Goal: Task Accomplishment & Management: Manage account settings

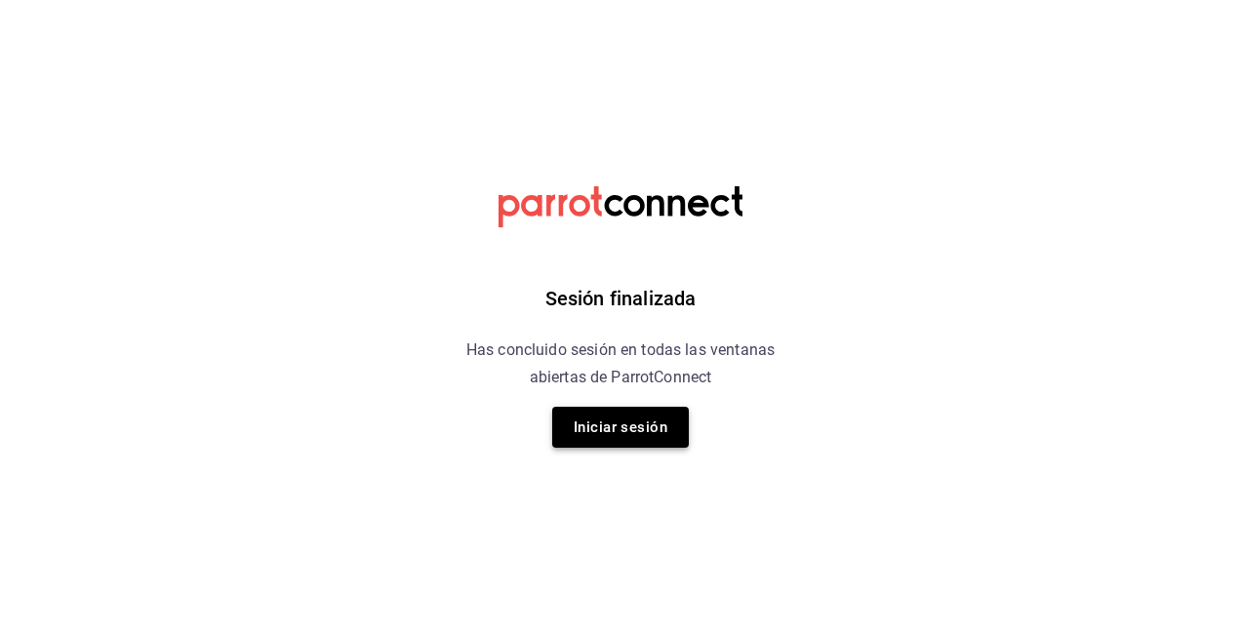
click at [616, 419] on button "Iniciar sesión" at bounding box center [620, 427] width 137 height 41
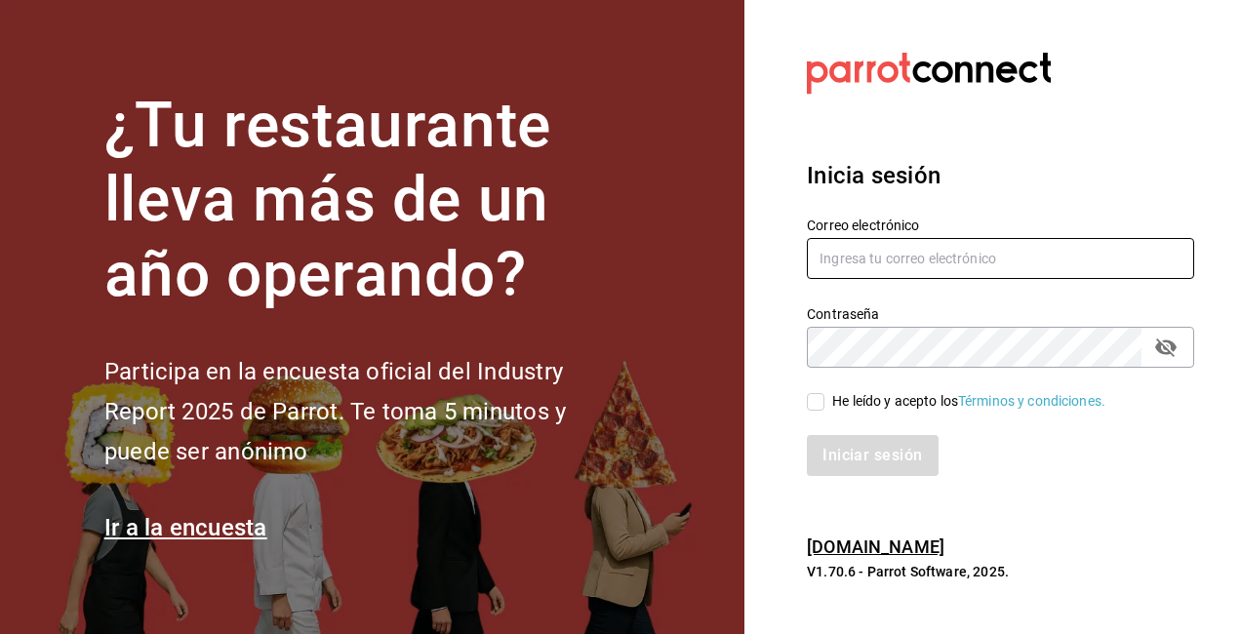
type input "[EMAIL_ADDRESS][DOMAIN_NAME]"
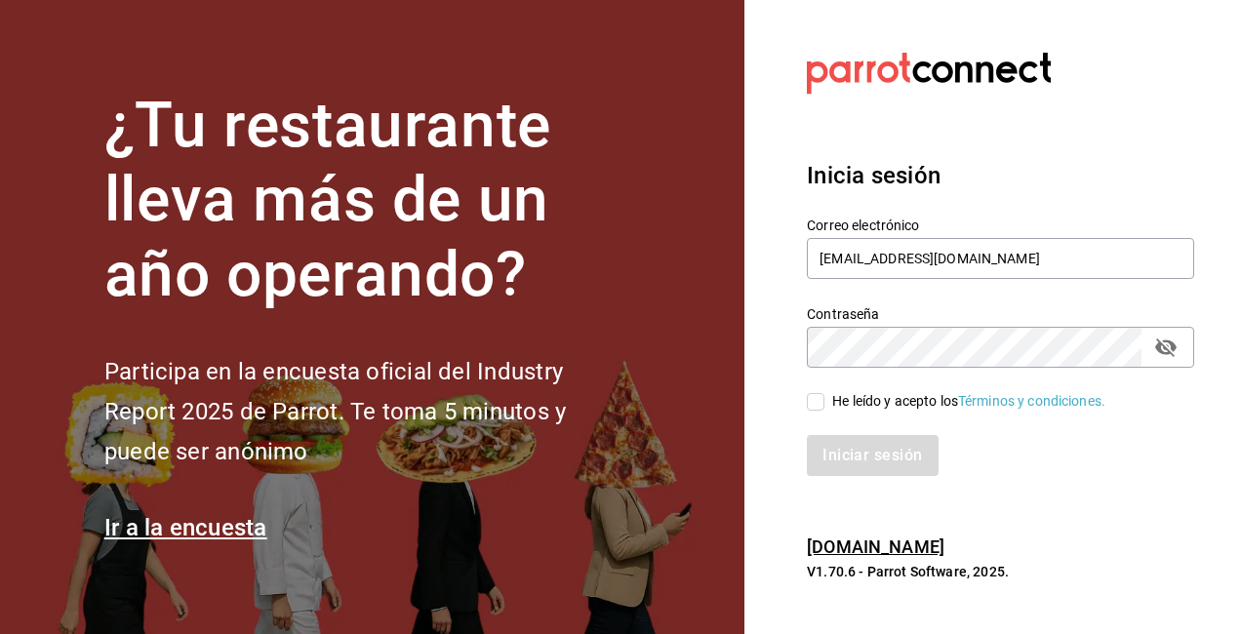
click at [883, 416] on div "Iniciar sesión" at bounding box center [989, 444] width 411 height 64
click at [889, 400] on div "He leído y acepto los Términos y condiciones." at bounding box center [968, 401] width 273 height 20
click at [825, 400] on input "He leído y acepto los Términos y condiciones." at bounding box center [816, 402] width 18 height 18
checkbox input "true"
click at [877, 458] on button "Iniciar sesión" at bounding box center [873, 455] width 133 height 41
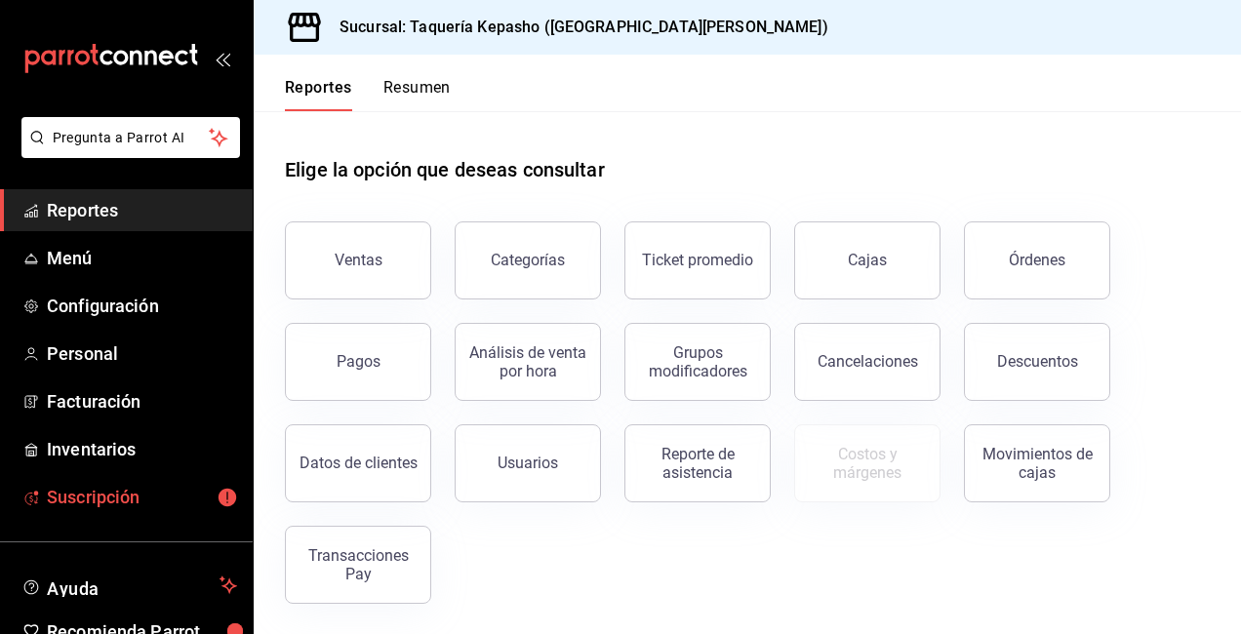
click at [186, 491] on span "Suscripción" at bounding box center [142, 497] width 190 height 26
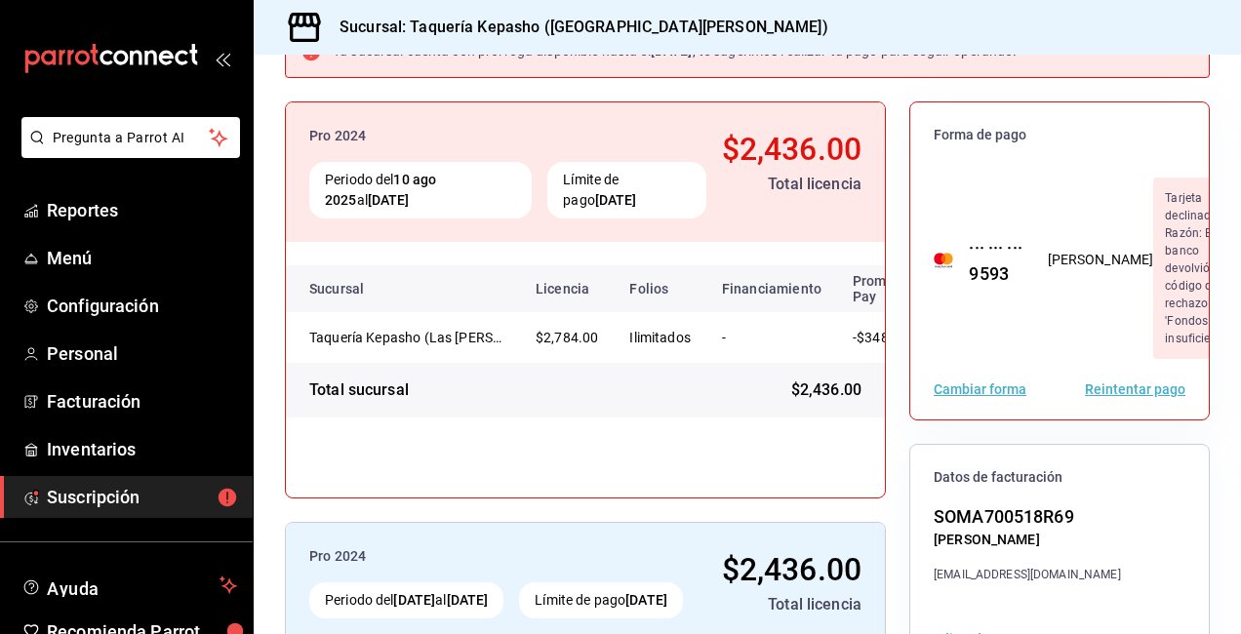
scroll to position [195, 0]
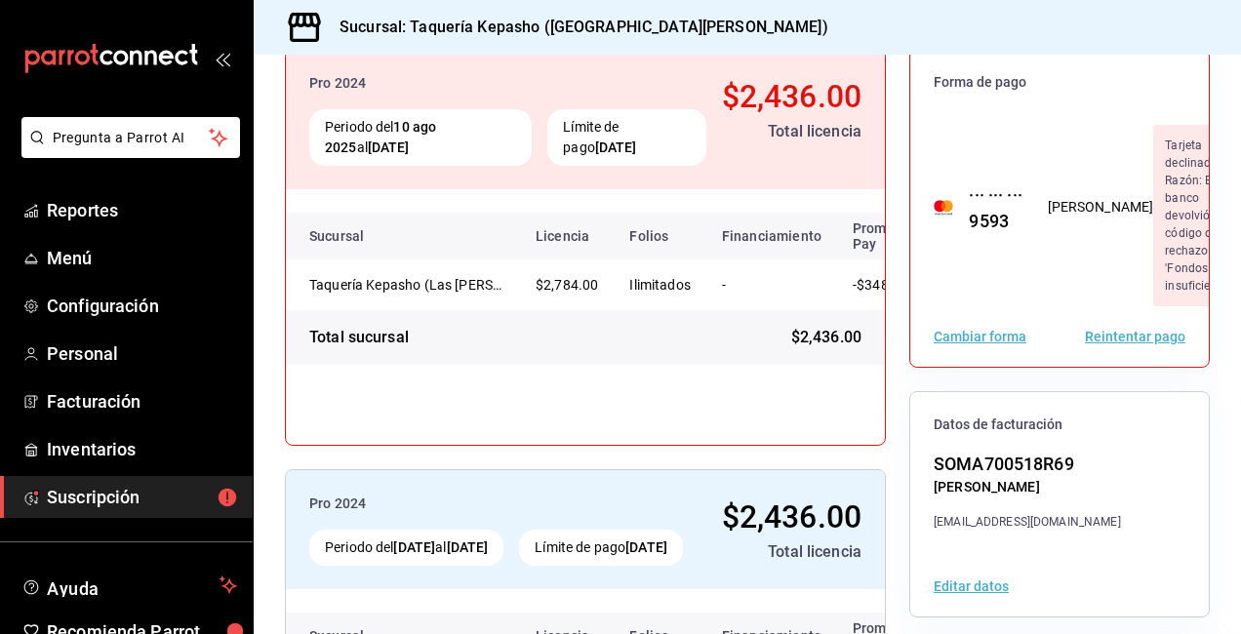
click at [1003, 338] on button "Cambiar forma" at bounding box center [980, 337] width 93 height 14
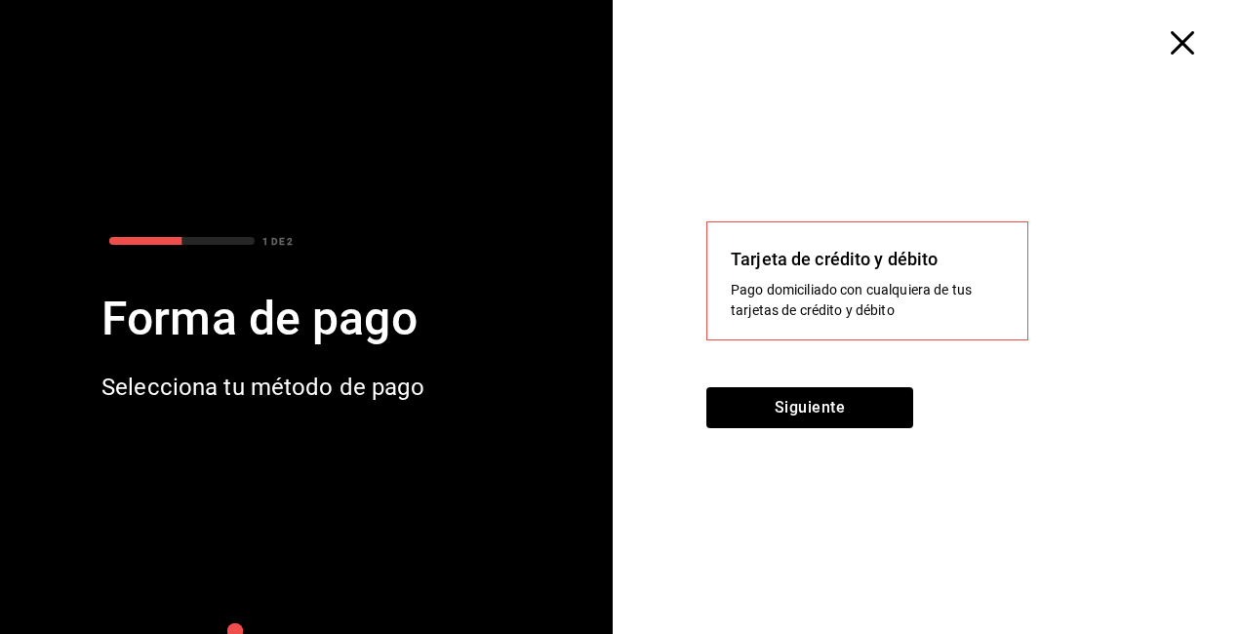
click at [848, 262] on div "Tarjeta de crédito y débito" at bounding box center [867, 259] width 273 height 26
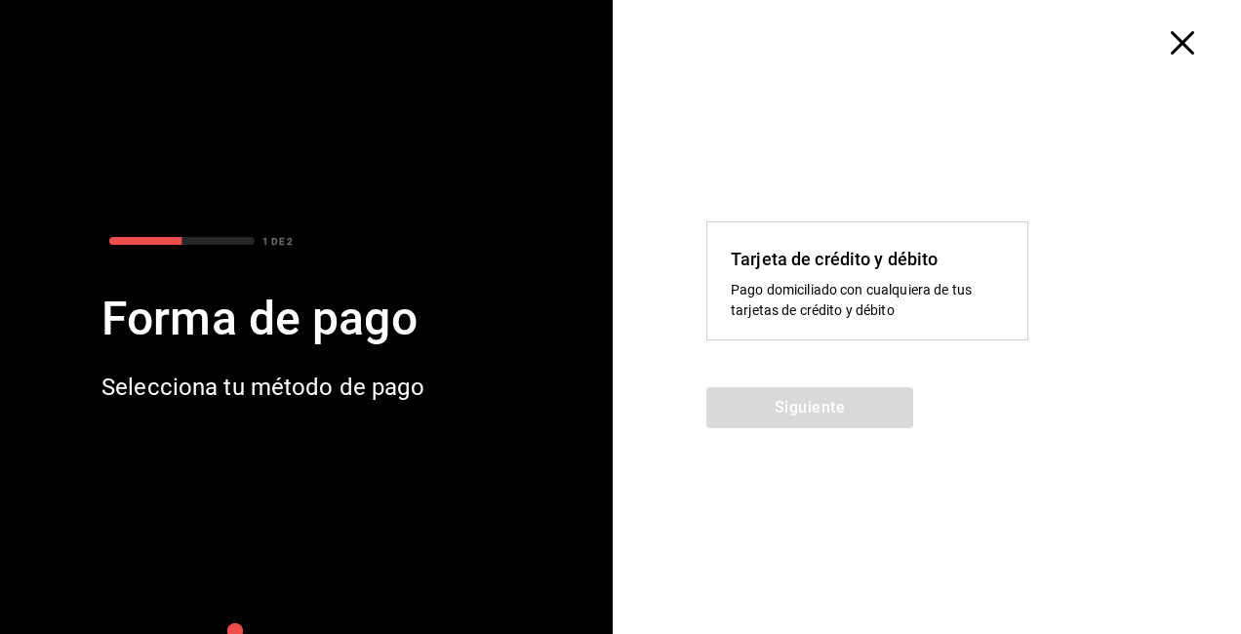
click at [860, 403] on div "Siguiente" at bounding box center [934, 419] width 457 height 64
click at [842, 314] on div "Pago domiciliado con cualquiera de tus tarjetas de crédito y débito" at bounding box center [867, 300] width 273 height 41
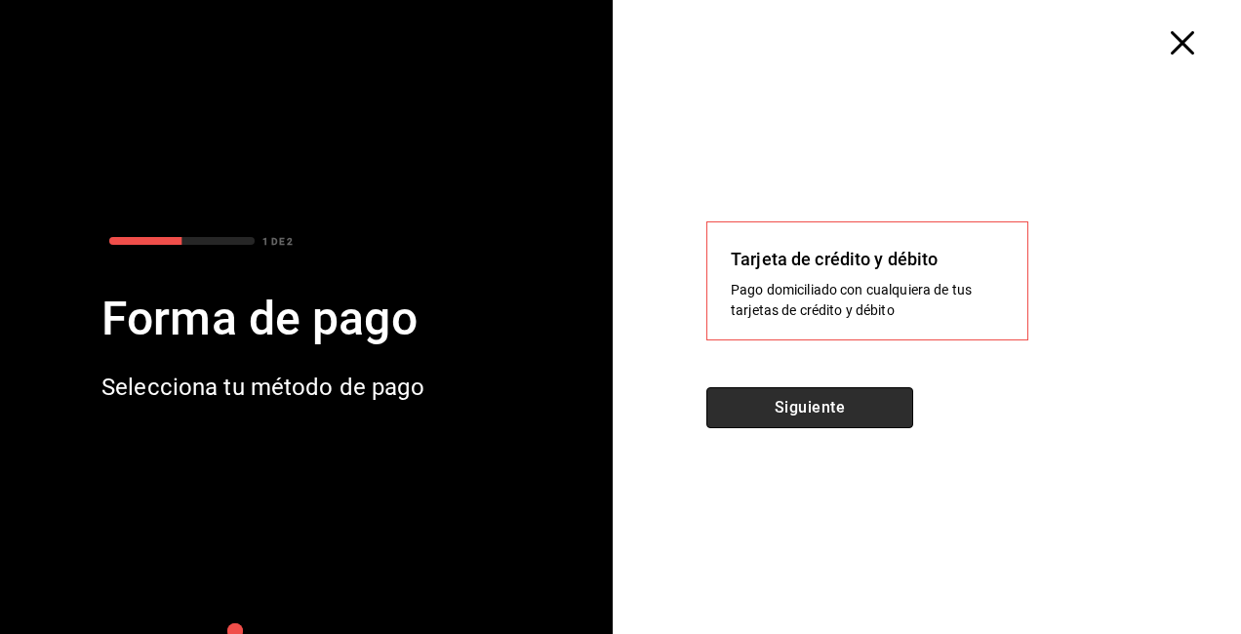
click at [850, 416] on button "Siguiente" at bounding box center [809, 407] width 207 height 41
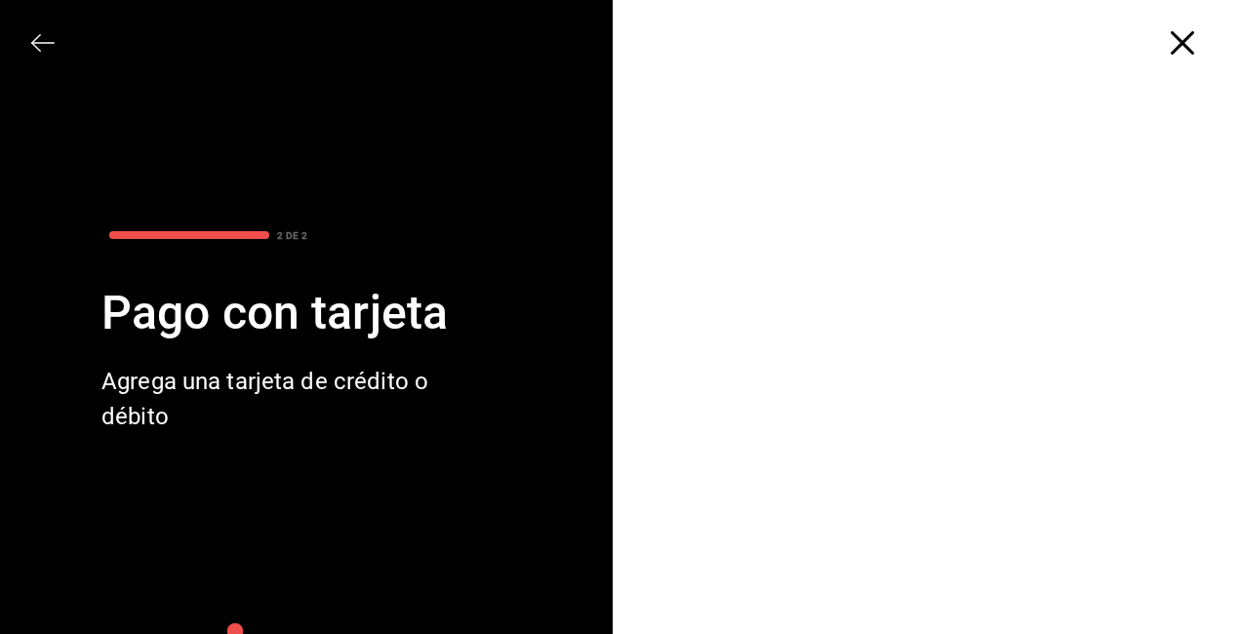
click at [685, 432] on div at bounding box center [934, 370] width 613 height 630
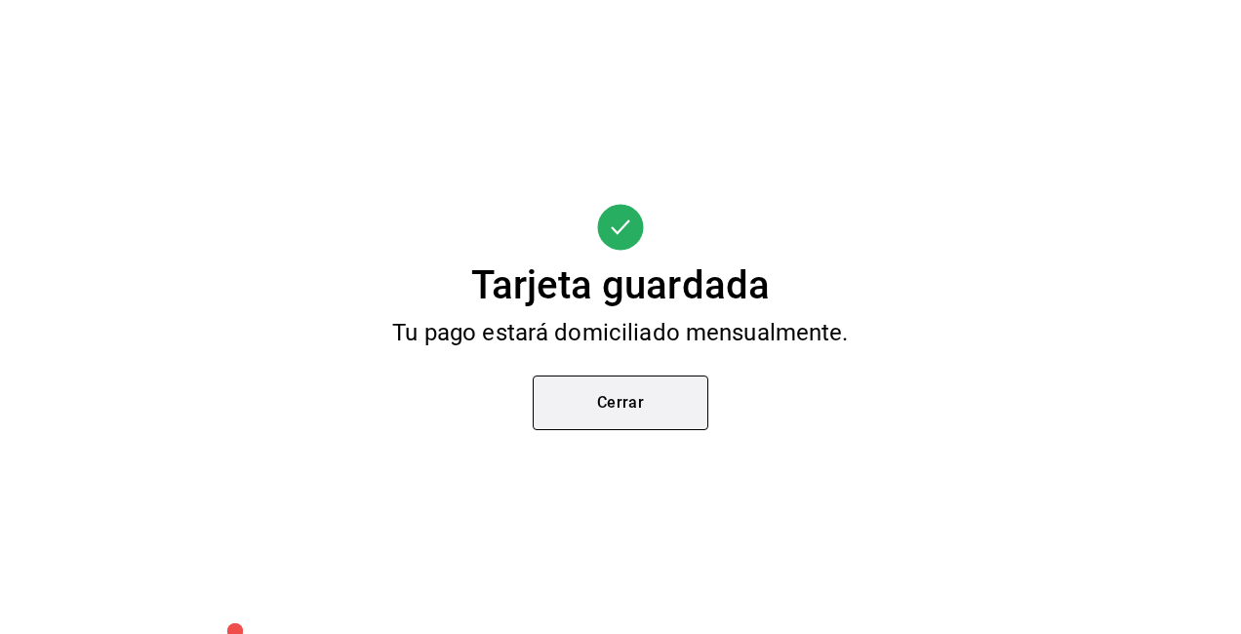
click at [599, 411] on button "Cerrar" at bounding box center [621, 403] width 176 height 55
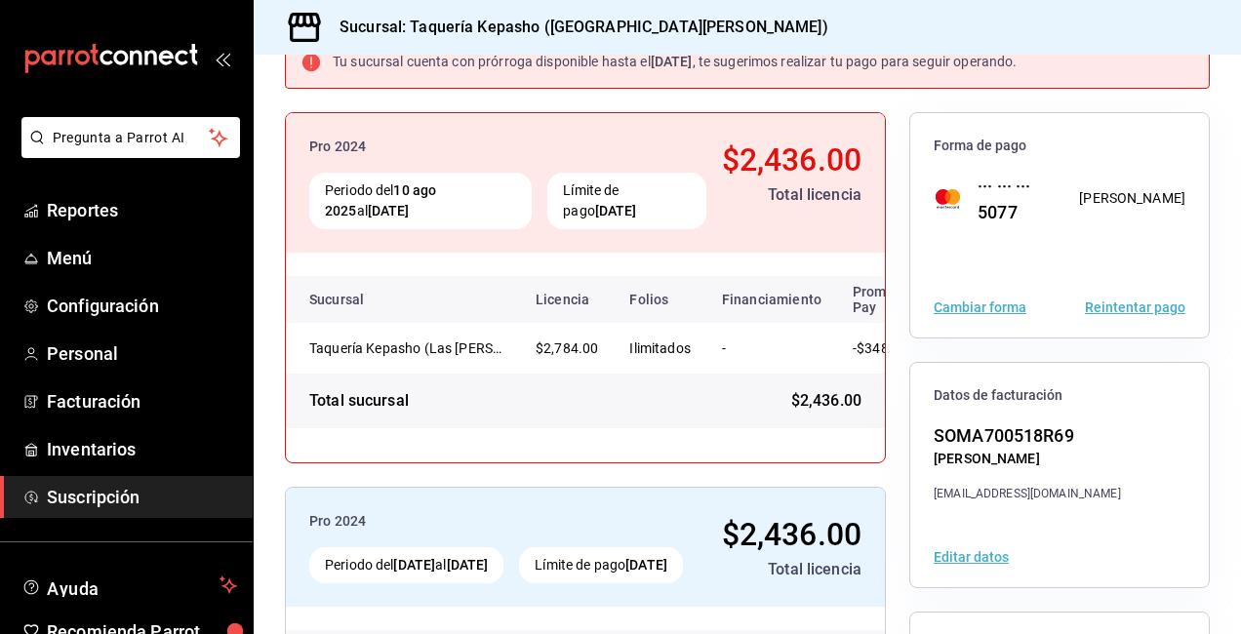
scroll to position [98, 0]
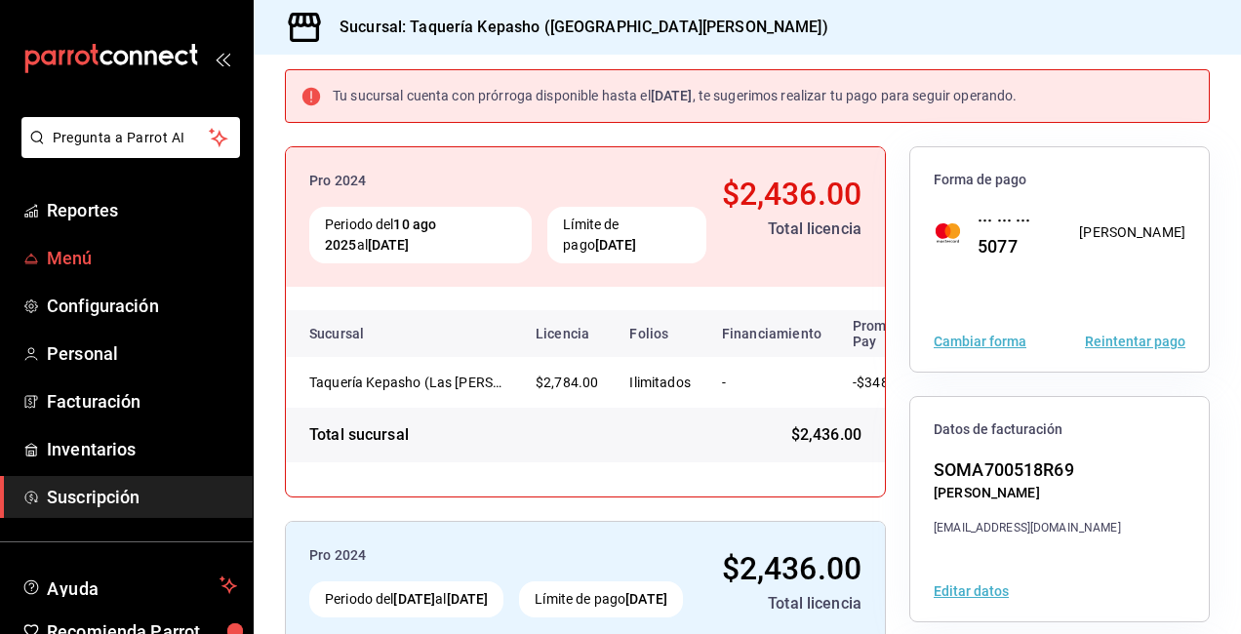
click at [149, 276] on link "Menú" at bounding box center [126, 258] width 253 height 42
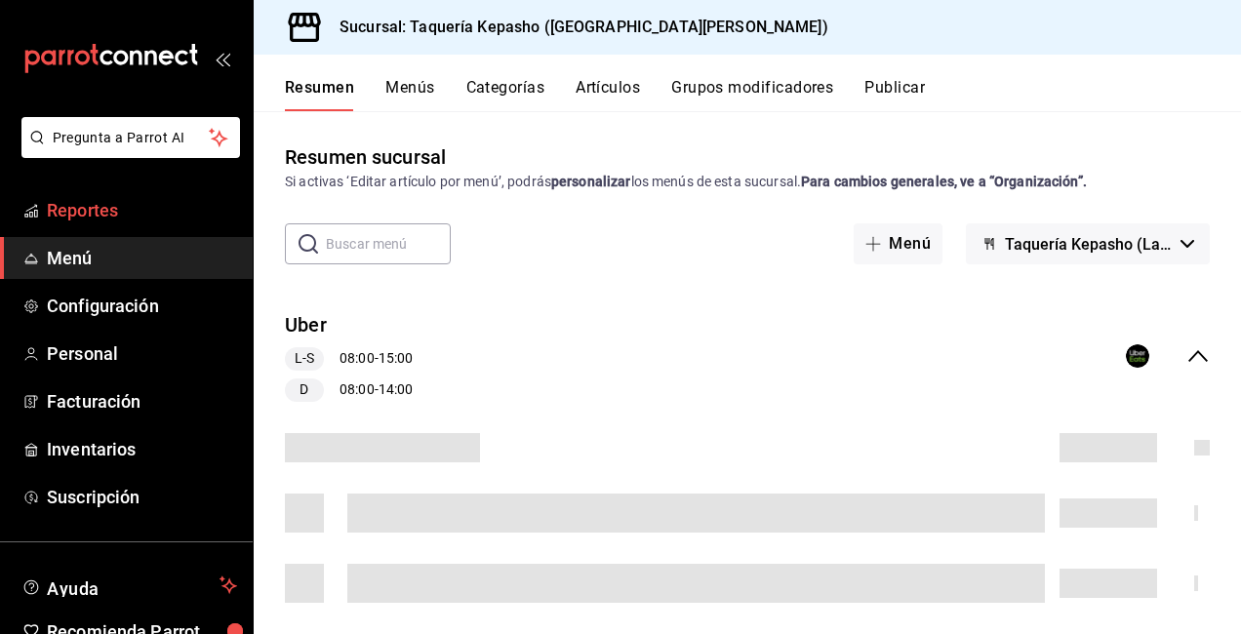
click at [161, 216] on span "Reportes" at bounding box center [142, 210] width 190 height 26
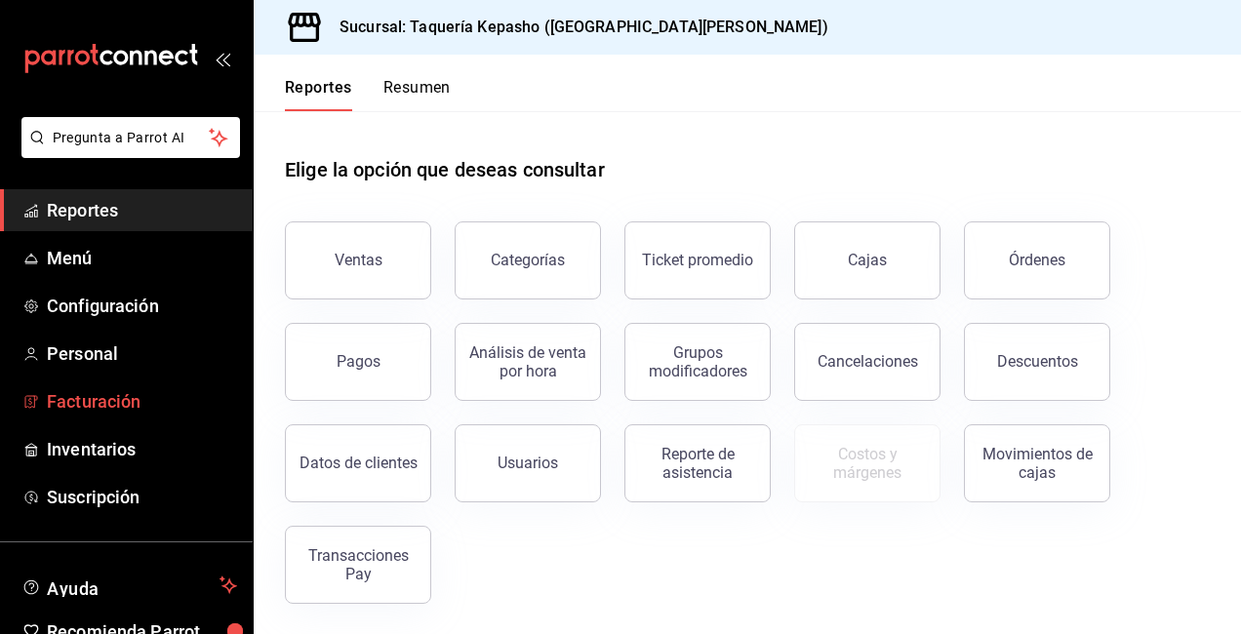
click at [135, 406] on span "Facturación" at bounding box center [142, 401] width 190 height 26
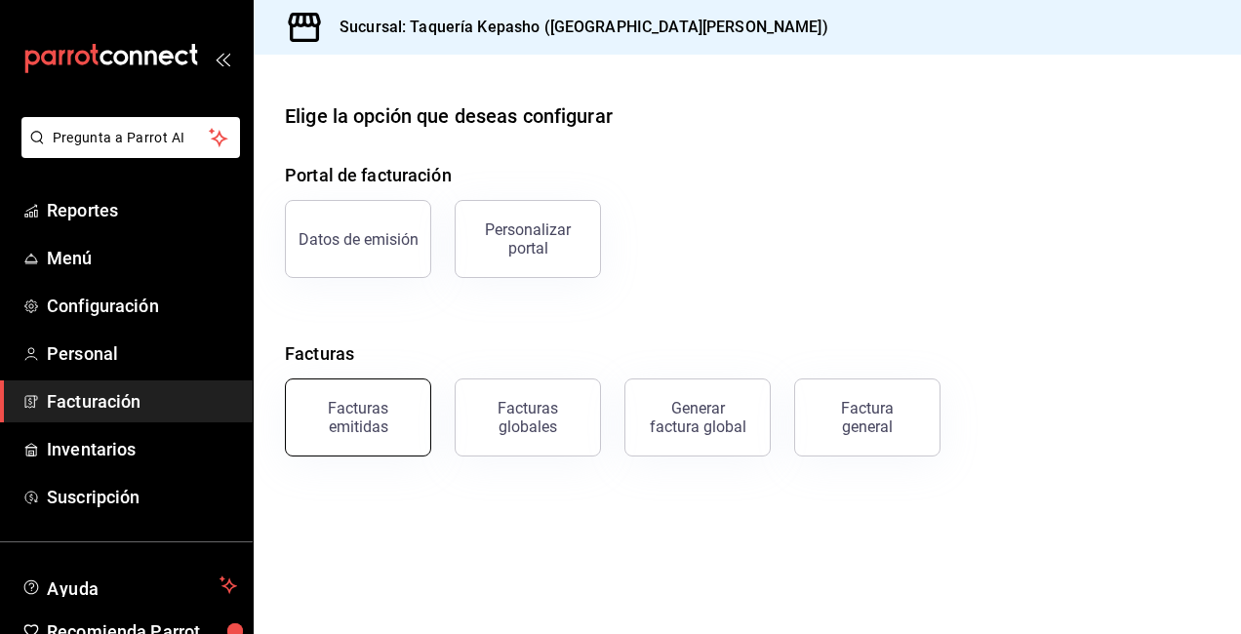
click at [358, 421] on div "Facturas emitidas" at bounding box center [358, 417] width 121 height 37
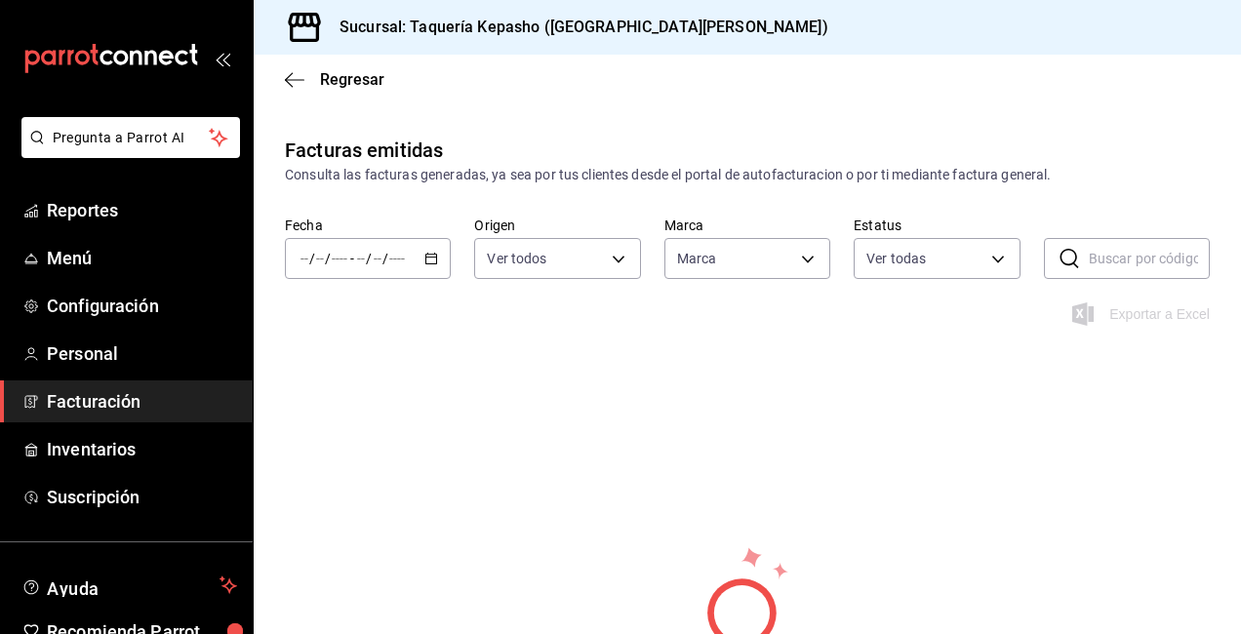
type input "e4a88376-e535-4856-a37b-17bbecc19ea6"
click at [426, 275] on div "/ / - / /" at bounding box center [368, 258] width 166 height 41
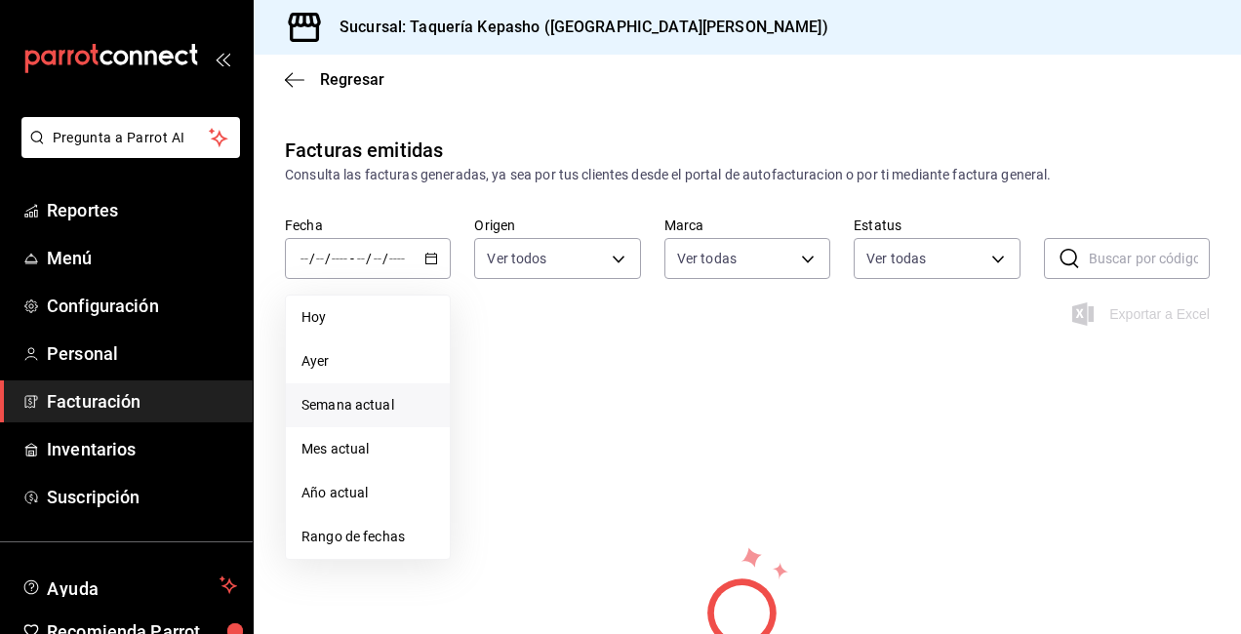
click at [352, 393] on li "Semana actual" at bounding box center [368, 405] width 164 height 44
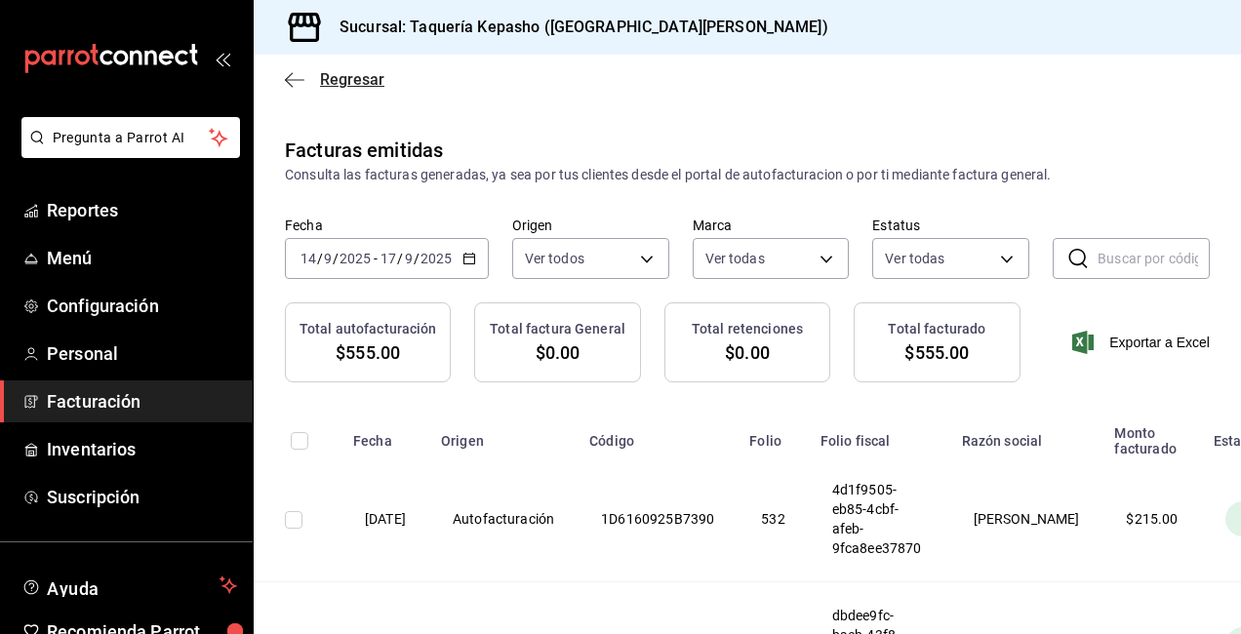
click at [331, 74] on span "Regresar" at bounding box center [352, 79] width 64 height 19
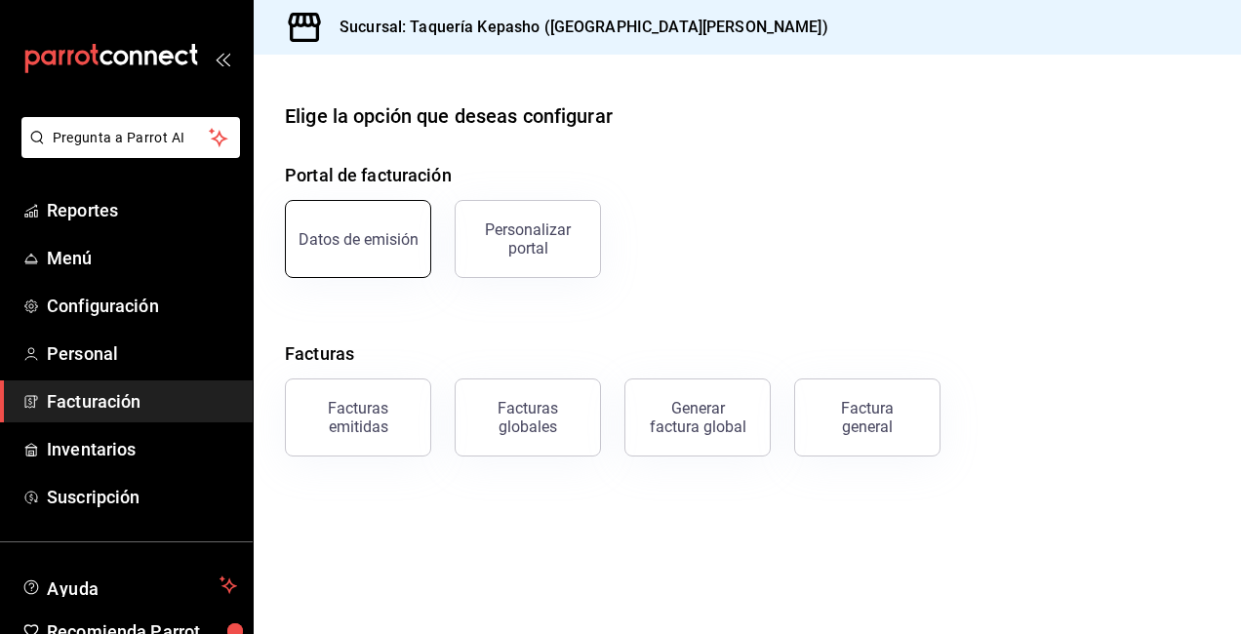
click at [389, 257] on button "Datos de emisión" at bounding box center [358, 239] width 146 height 78
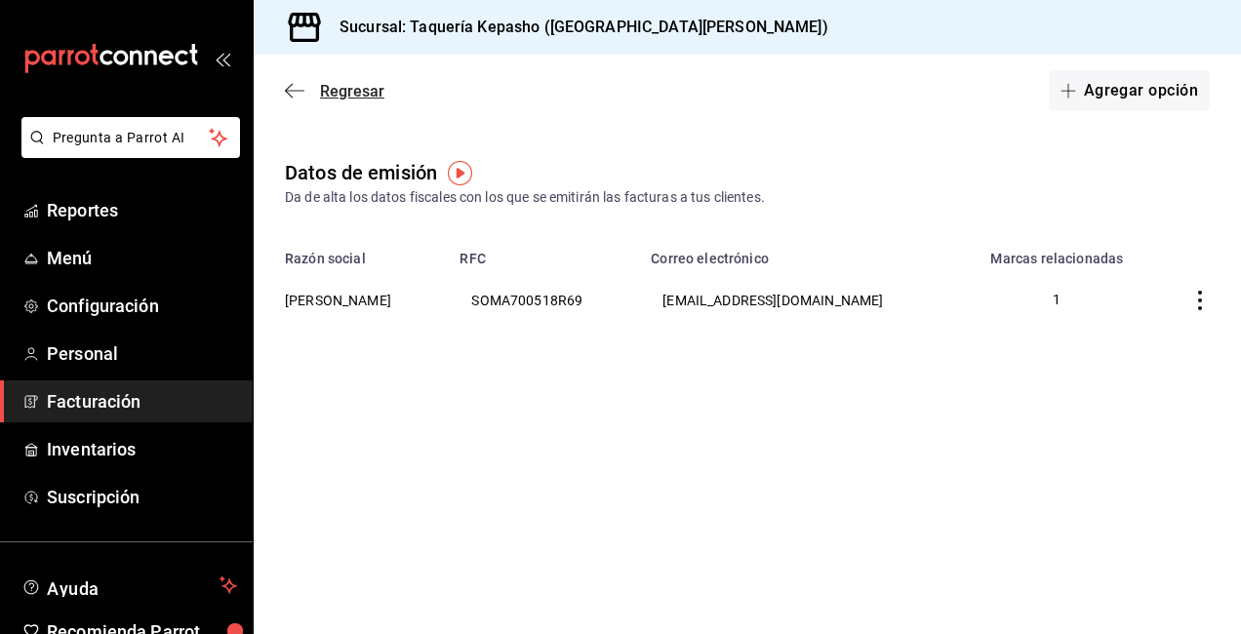
click at [330, 85] on span "Regresar" at bounding box center [352, 91] width 64 height 19
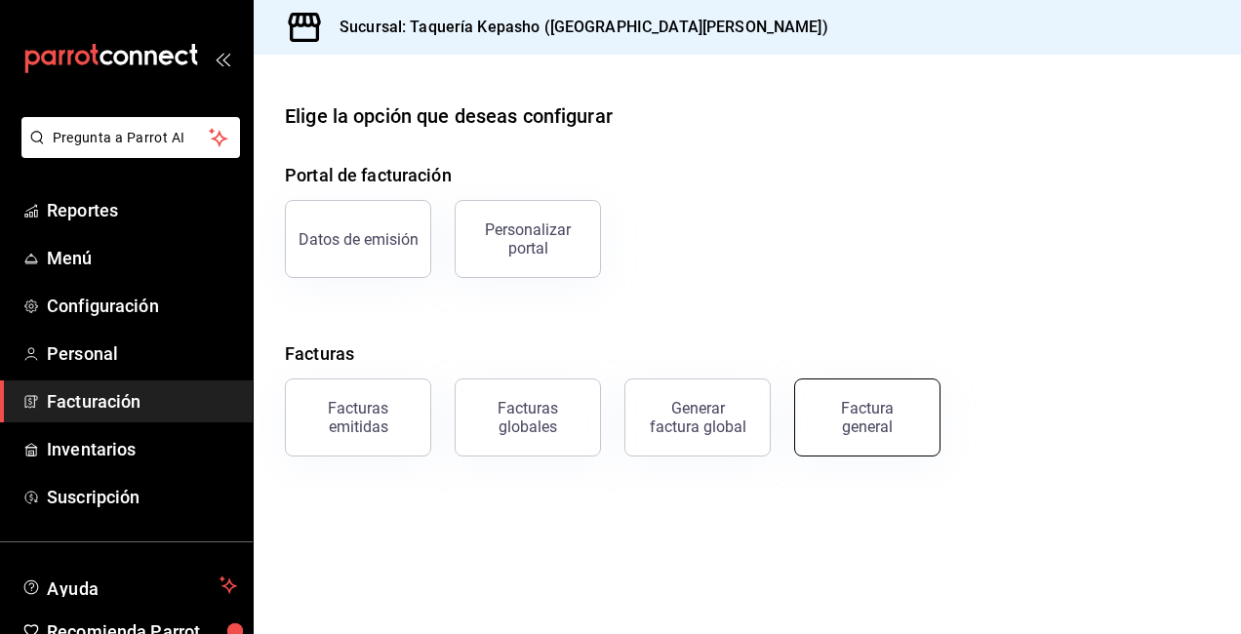
click at [830, 427] on div "Factura general" at bounding box center [868, 417] width 98 height 37
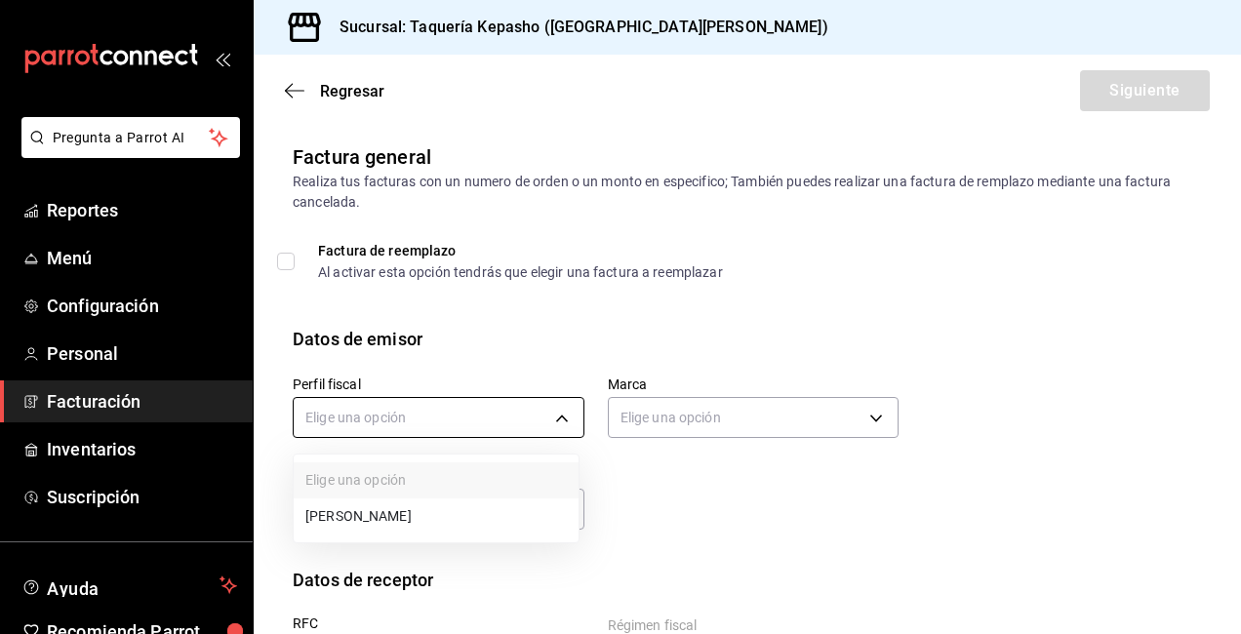
click at [541, 401] on body "Pregunta a Parrot AI Reportes Menú Configuración Personal Facturación Inventari…" at bounding box center [620, 317] width 1241 height 634
click at [600, 458] on div at bounding box center [620, 317] width 1241 height 634
